Goal: Navigation & Orientation: Find specific page/section

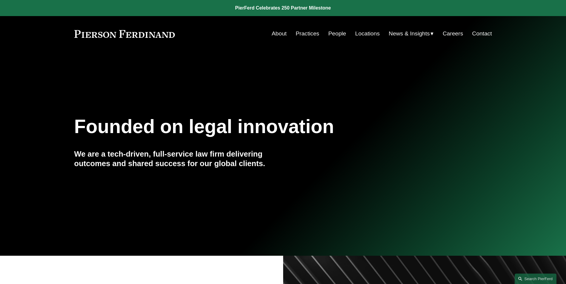
click at [307, 33] on link "Practices" at bounding box center [308, 33] width 24 height 11
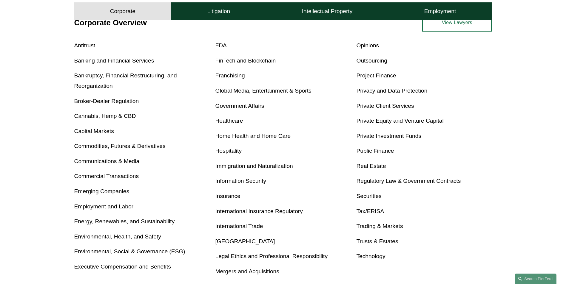
scroll to position [239, 0]
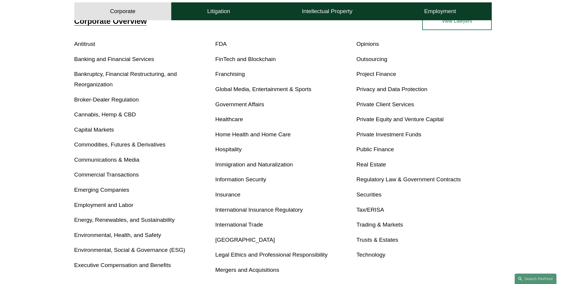
click at [108, 205] on link "Employment and Labor" at bounding box center [103, 205] width 59 height 6
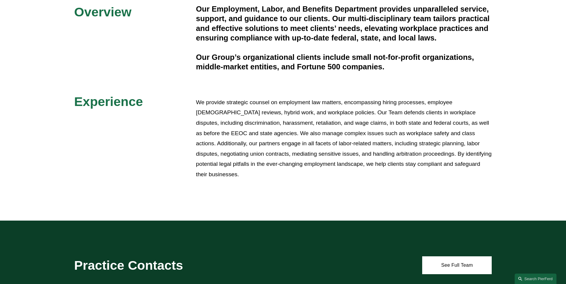
scroll to position [179, 0]
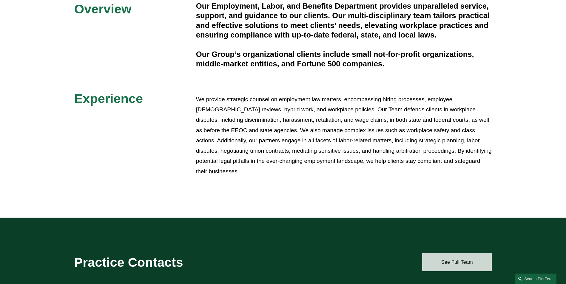
click at [444, 266] on link "See Full Team" at bounding box center [456, 263] width 69 height 18
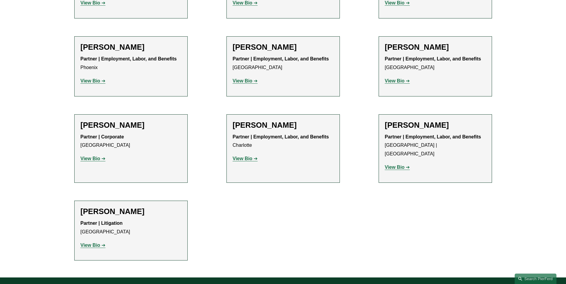
scroll to position [954, 0]
click at [88, 156] on strong "View Bio" at bounding box center [91, 158] width 20 height 5
